Goal: Transaction & Acquisition: Download file/media

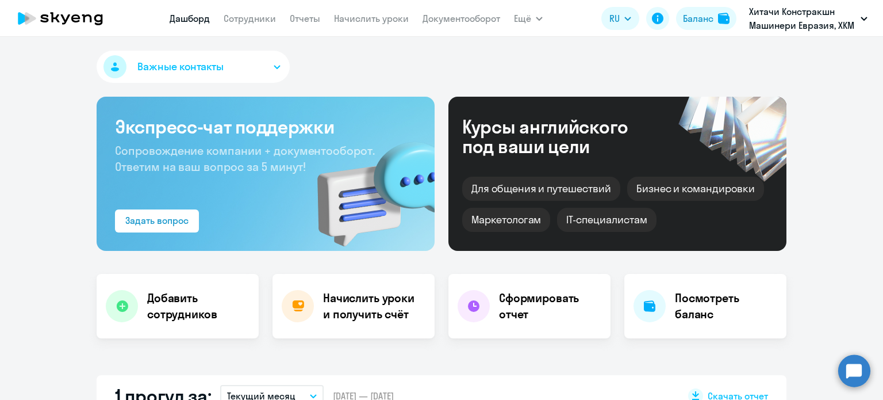
select select "30"
click at [445, 21] on link "Документооборот" at bounding box center [461, 18] width 78 height 11
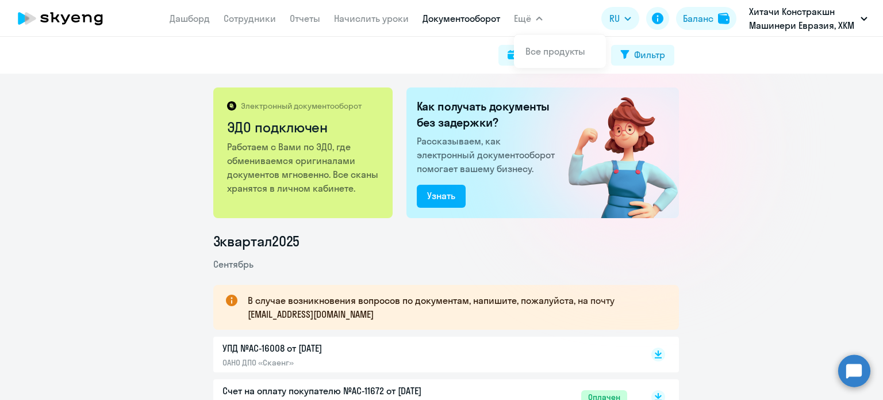
click at [537, 21] on button "Ещё" at bounding box center [528, 18] width 29 height 23
click at [350, 22] on link "Начислить уроки" at bounding box center [371, 18] width 75 height 11
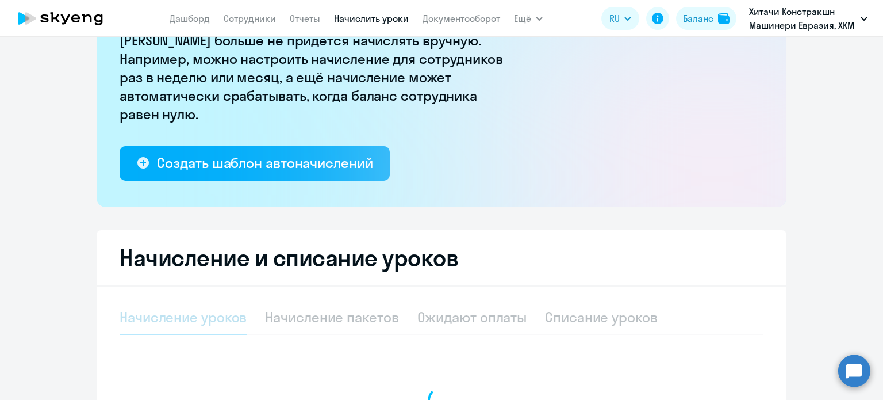
select select "10"
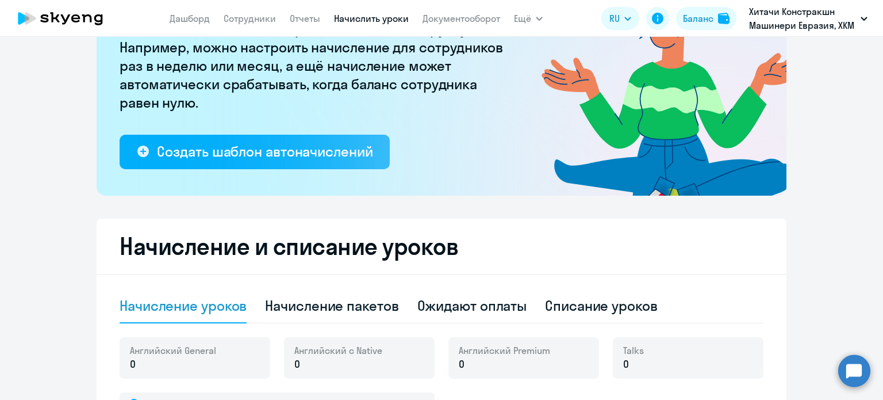
scroll to position [115, 0]
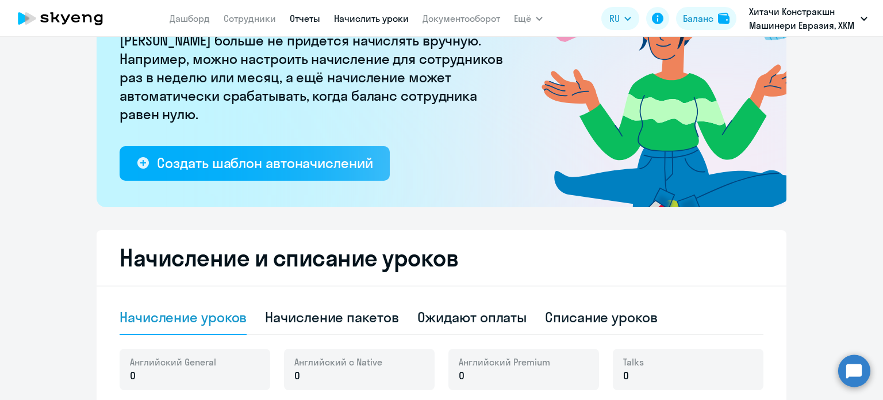
click at [311, 15] on link "Отчеты" at bounding box center [305, 18] width 30 height 11
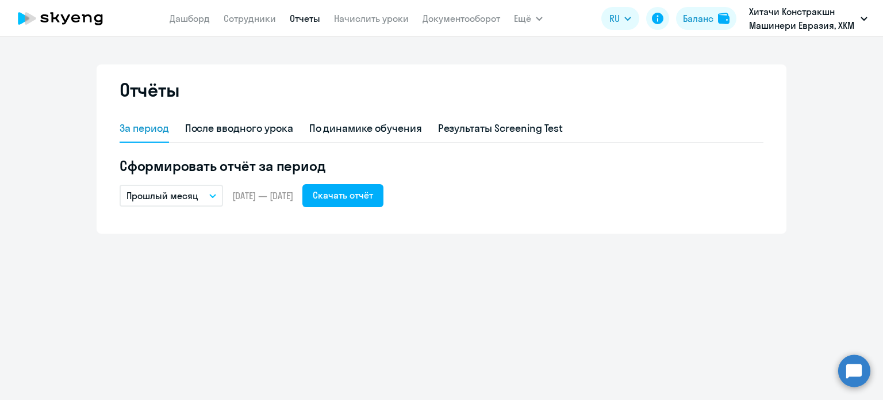
click at [216, 195] on button "Прошлый месяц" at bounding box center [171, 196] width 103 height 22
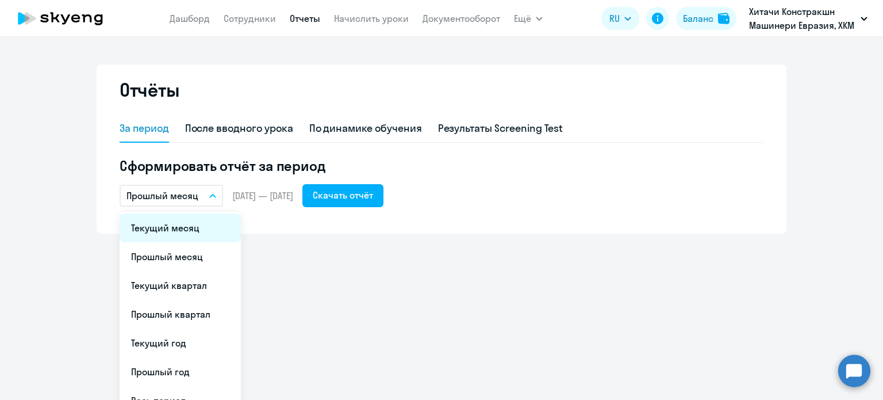
click at [178, 222] on li "Текущий месяц" at bounding box center [180, 227] width 121 height 29
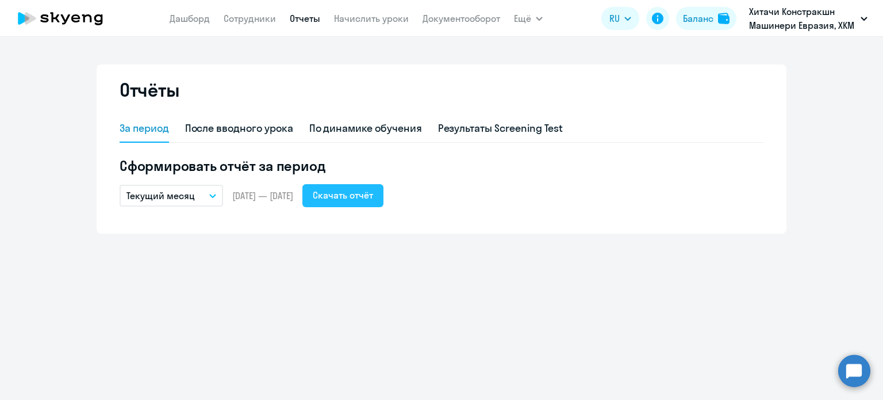
click at [354, 205] on button "Скачать отчёт" at bounding box center [342, 195] width 81 height 23
